Goal: Find specific page/section: Locate item on page

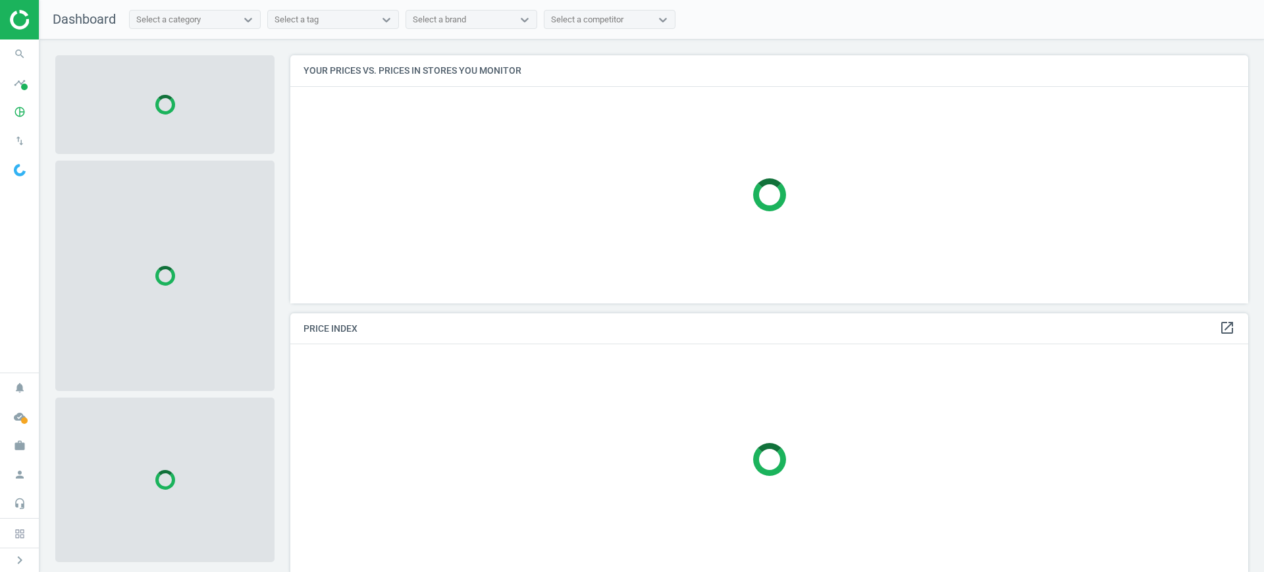
scroll to position [273, 971]
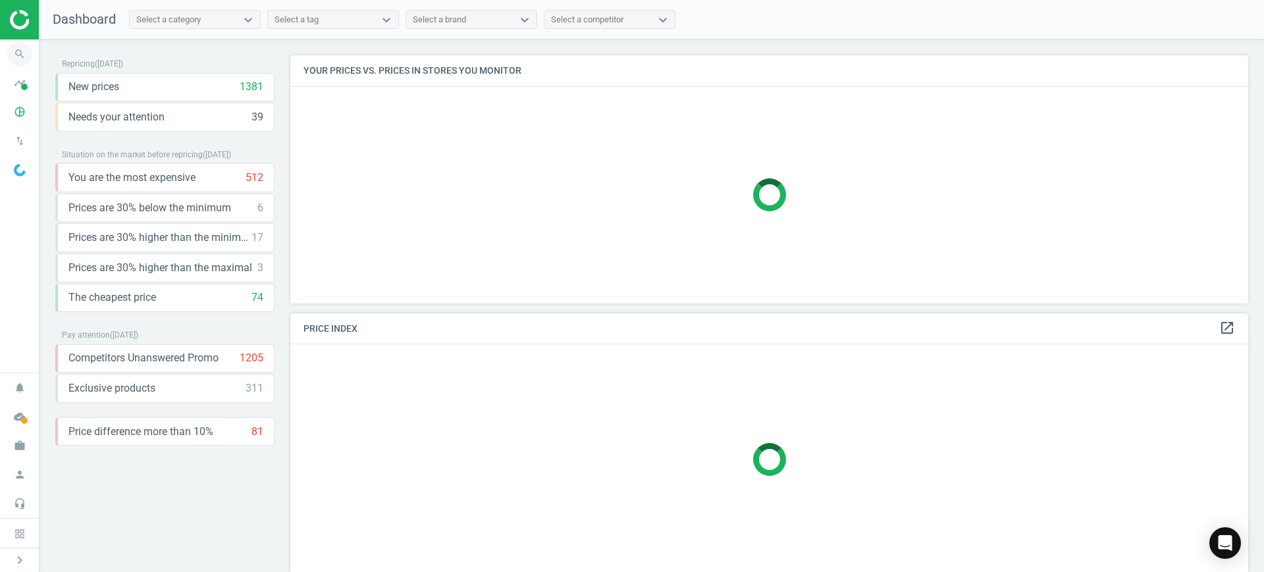
click at [20, 58] on icon "search" at bounding box center [19, 53] width 25 height 25
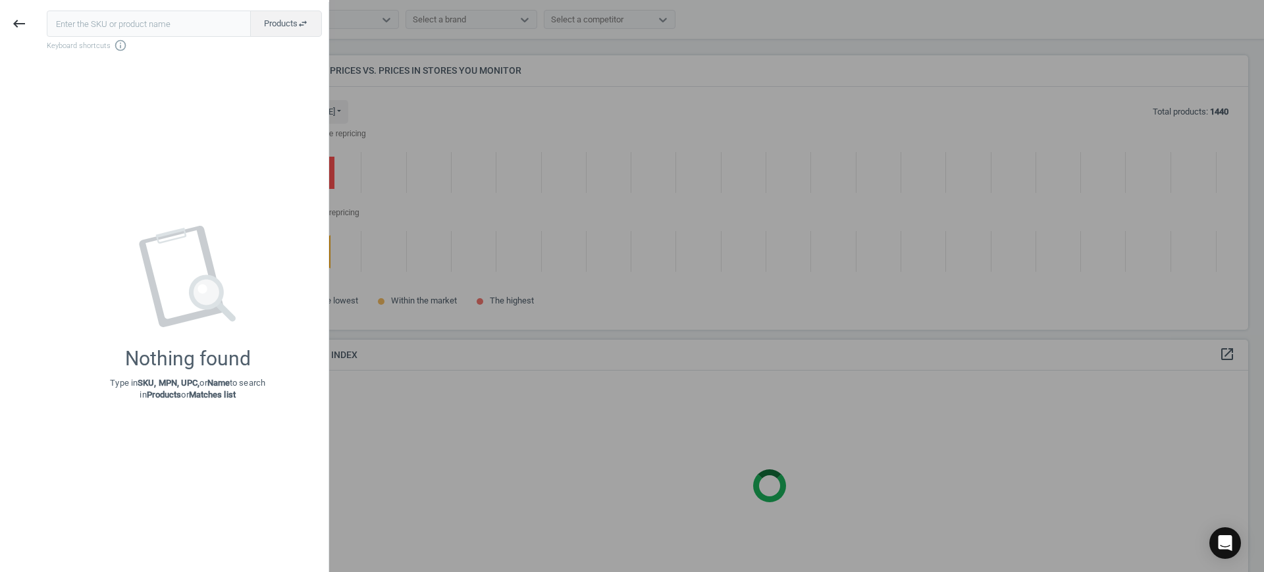
scroll to position [299, 971]
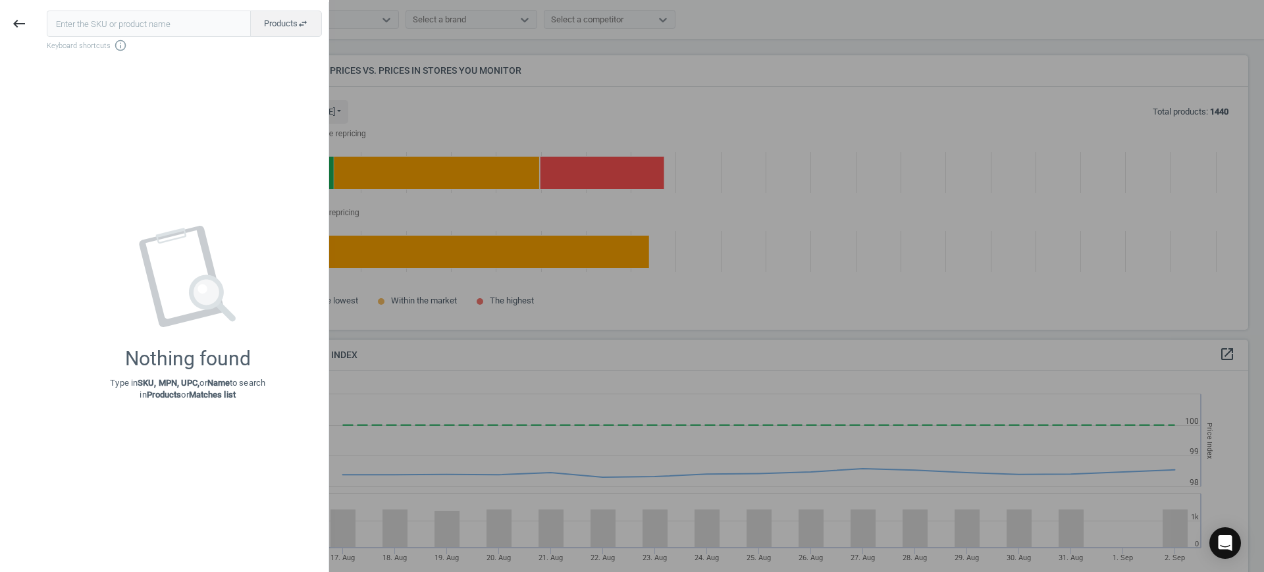
click at [82, 23] on input "text" at bounding box center [149, 24] width 204 height 26
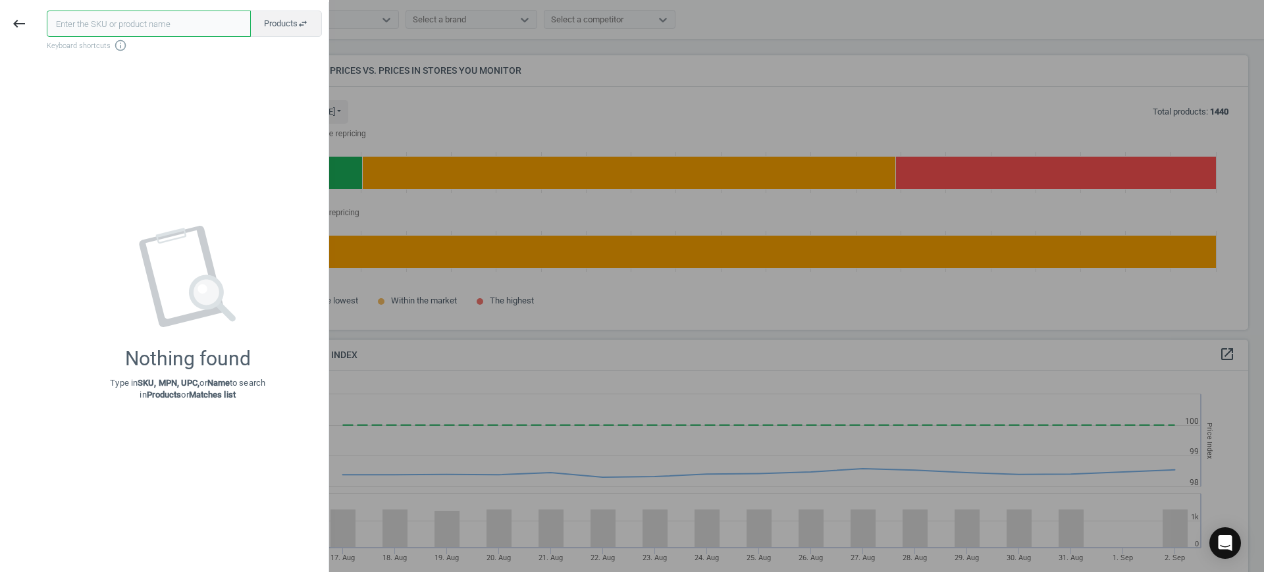
click at [95, 23] on input "text" at bounding box center [149, 24] width 204 height 26
click at [176, 27] on input "text" at bounding box center [149, 24] width 204 height 26
paste input "YKSEG700ESS"
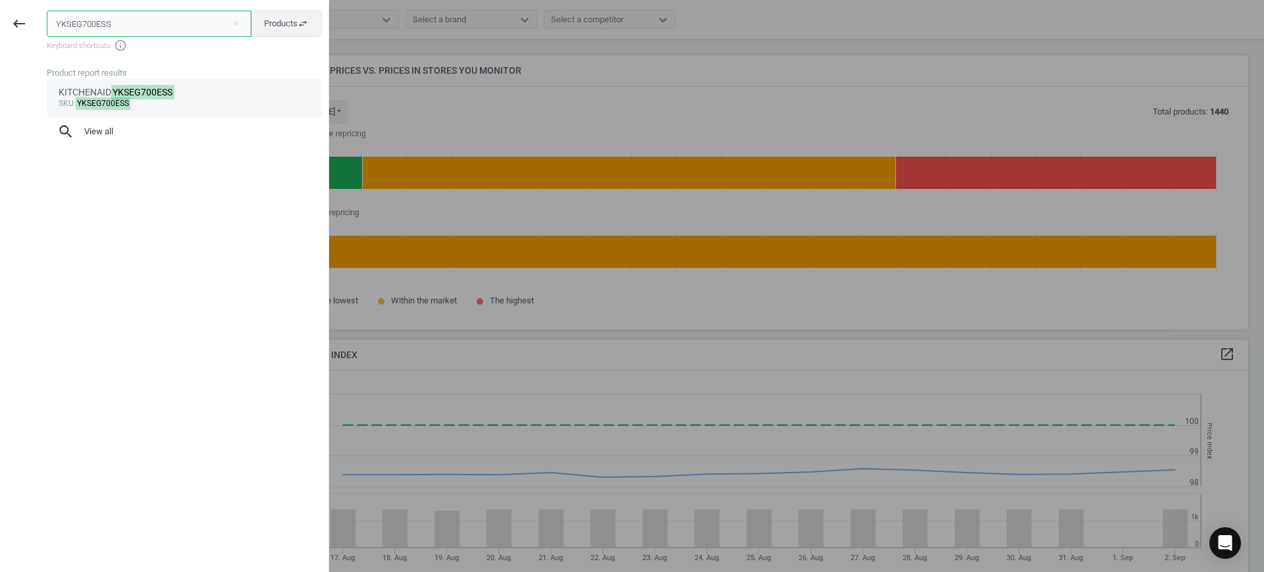
type input "YKSEG700ESS"
click at [159, 96] on mark "YKSEG700ESS" at bounding box center [143, 92] width 64 height 14
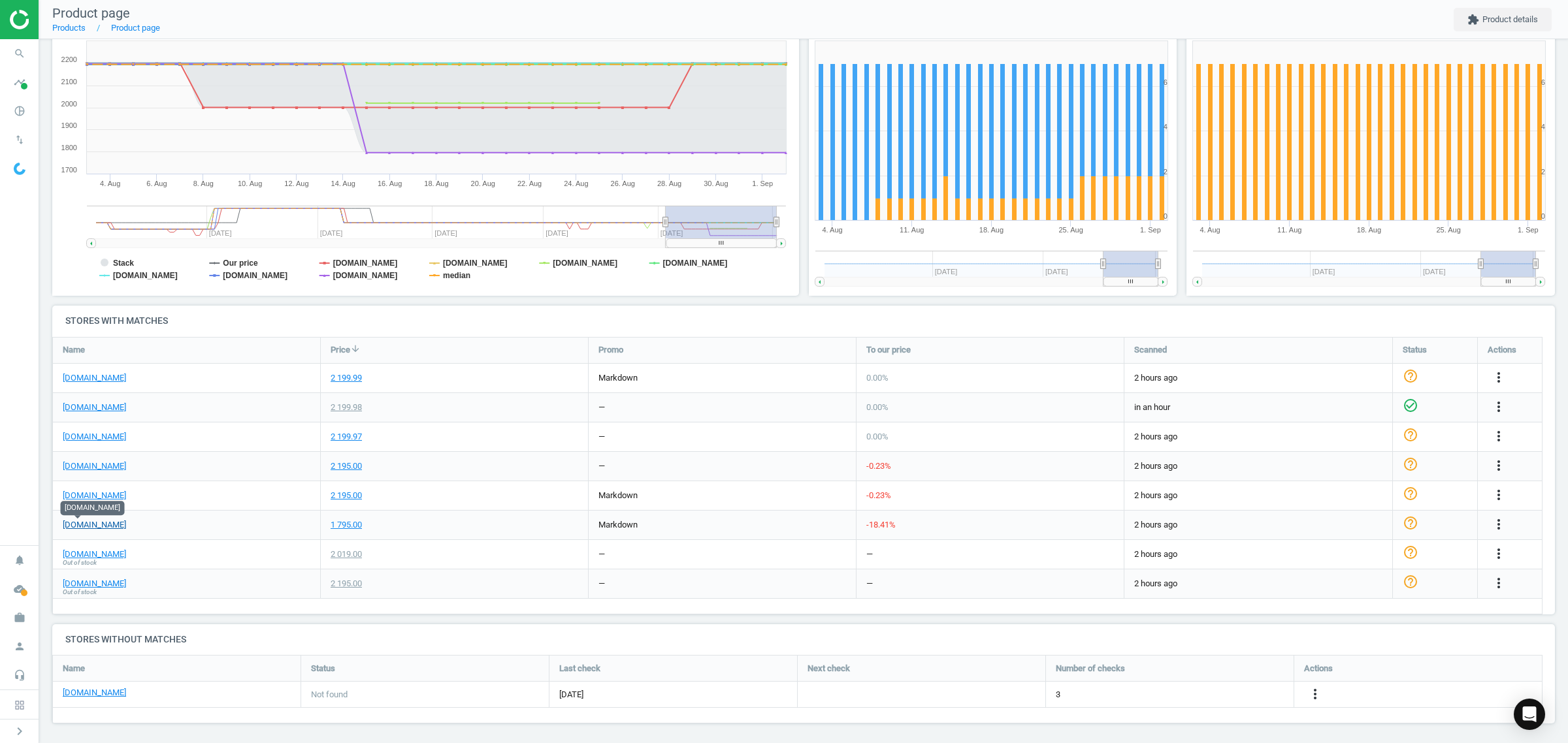
click at [66, 523] on link "[DOMAIN_NAME]" at bounding box center [94, 525] width 64 height 12
